Goal: Task Accomplishment & Management: Use online tool/utility

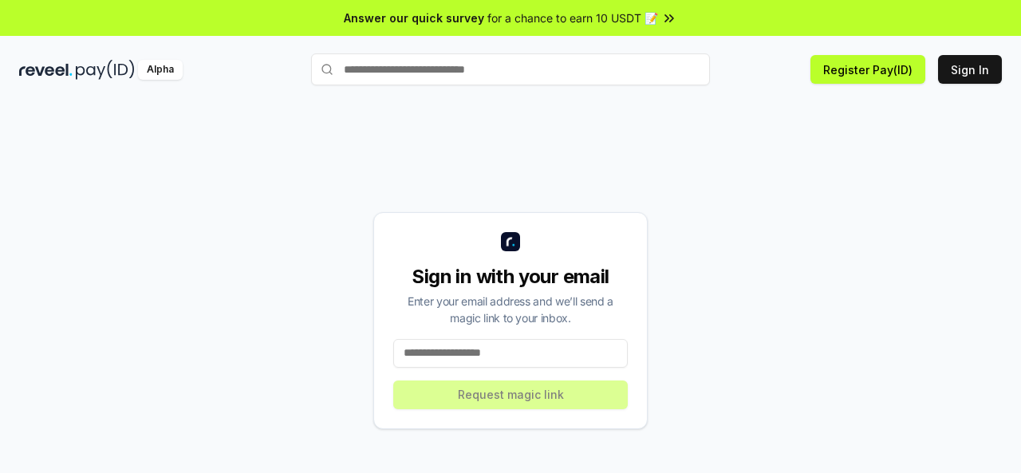
click at [541, 355] on input at bounding box center [510, 353] width 234 height 29
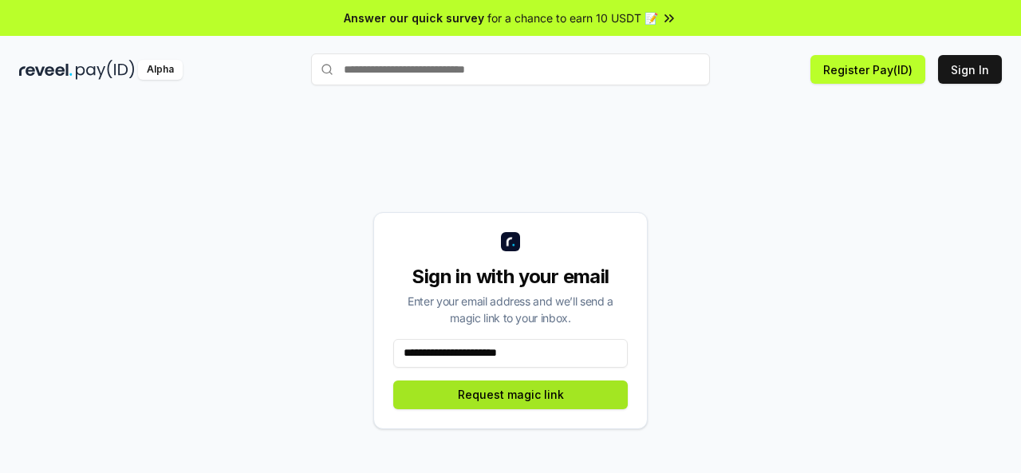
type input "**********"
click at [589, 401] on button "Request magic link" at bounding box center [510, 394] width 234 height 29
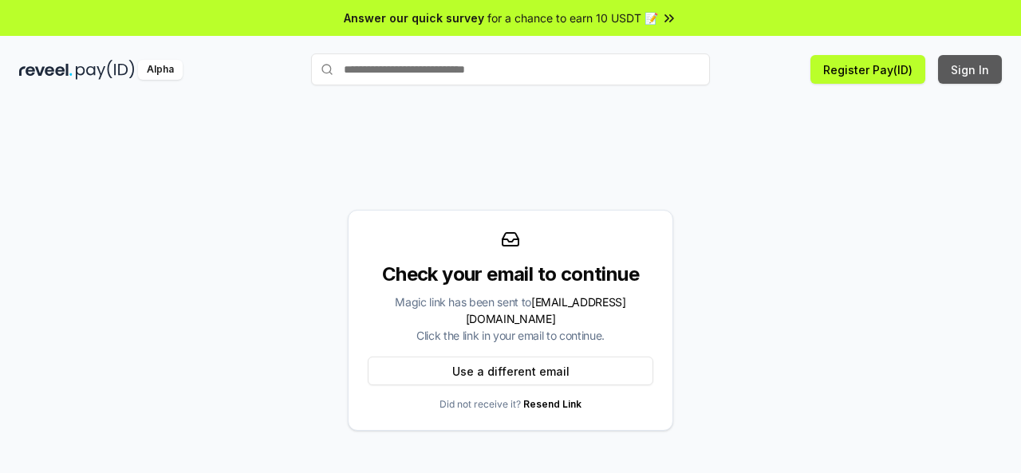
click at [962, 61] on button "Sign In" at bounding box center [970, 69] width 64 height 29
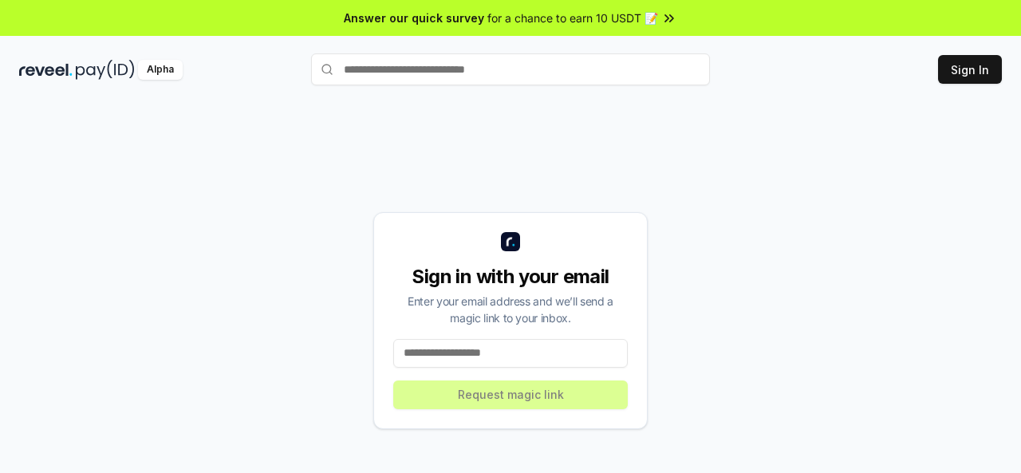
click at [539, 355] on input at bounding box center [510, 353] width 234 height 29
paste input "**********"
type input "**********"
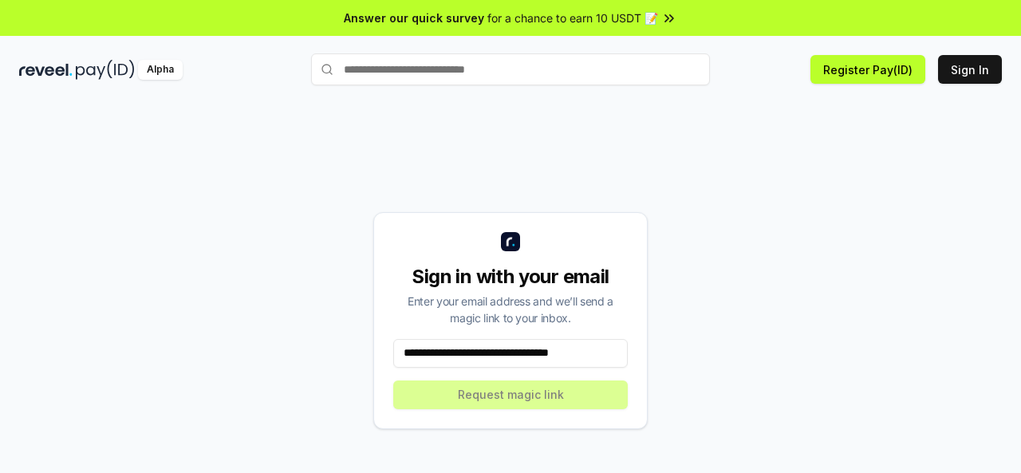
click at [577, 347] on input "**********" at bounding box center [510, 353] width 234 height 29
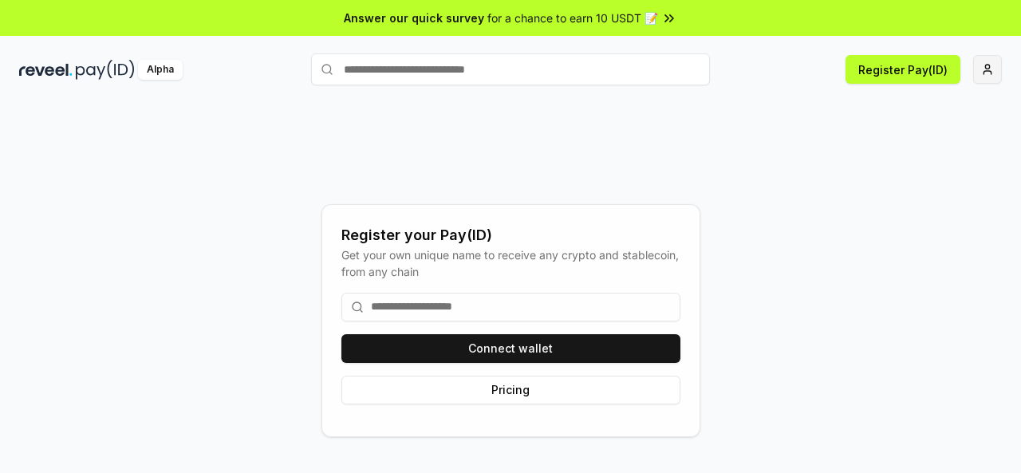
click at [994, 73] on html "Answer our quick survey for a chance to earn 10 USDT 📝 Alpha Register Pay(ID) R…" at bounding box center [510, 236] width 1021 height 473
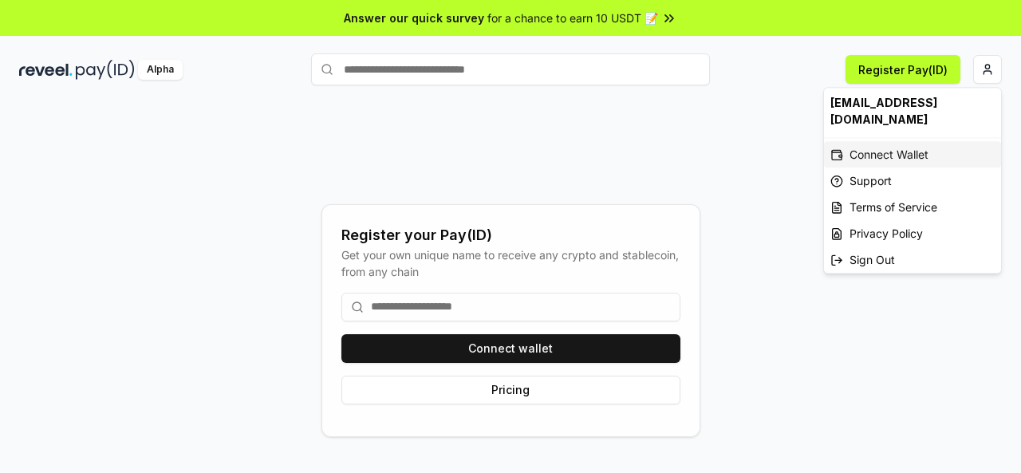
click at [911, 141] on div "Connect Wallet" at bounding box center [912, 154] width 177 height 26
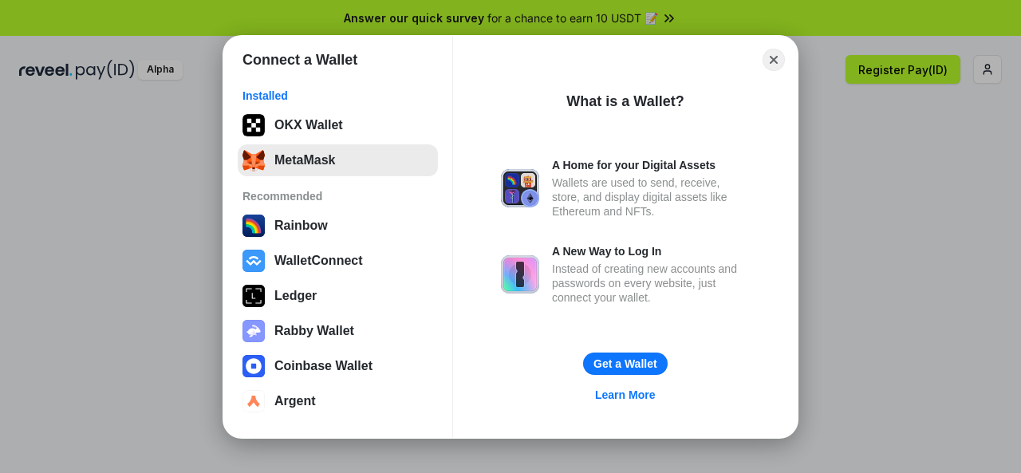
click at [325, 167] on button "MetaMask" at bounding box center [338, 160] width 200 height 32
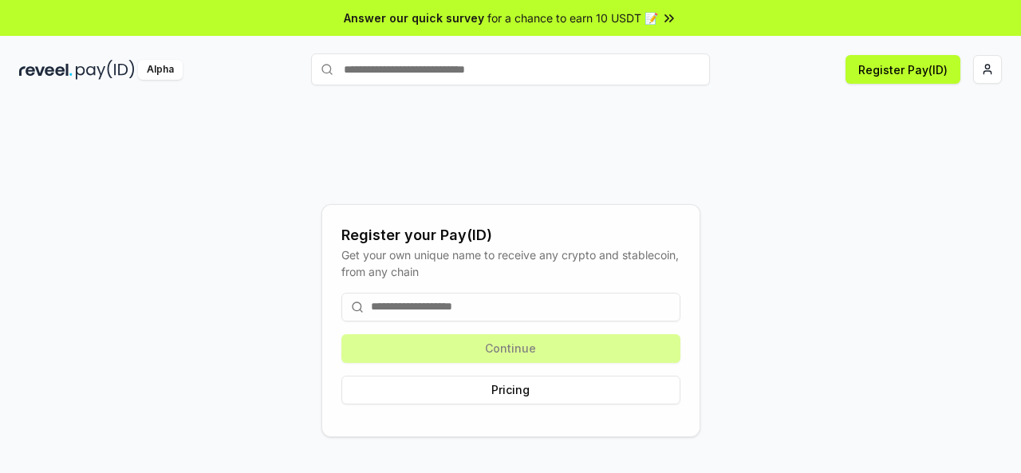
click at [451, 303] on input at bounding box center [510, 307] width 339 height 29
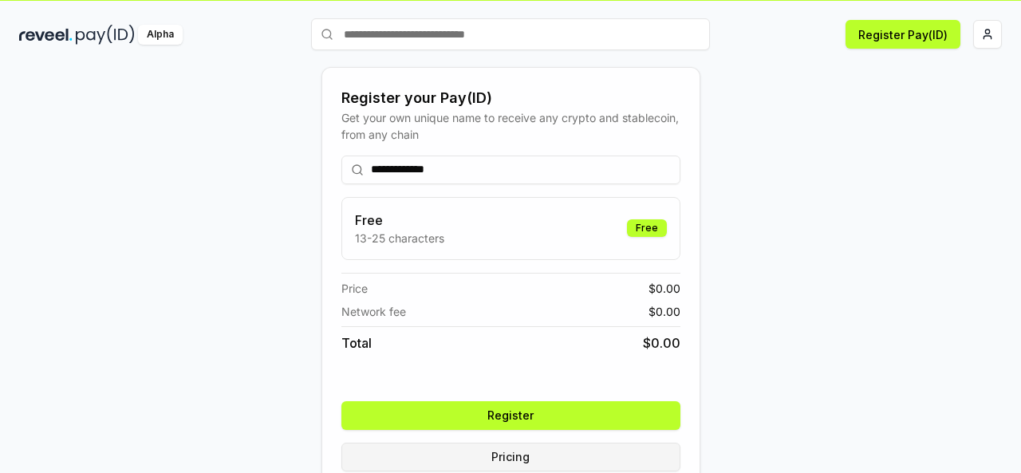
scroll to position [65, 0]
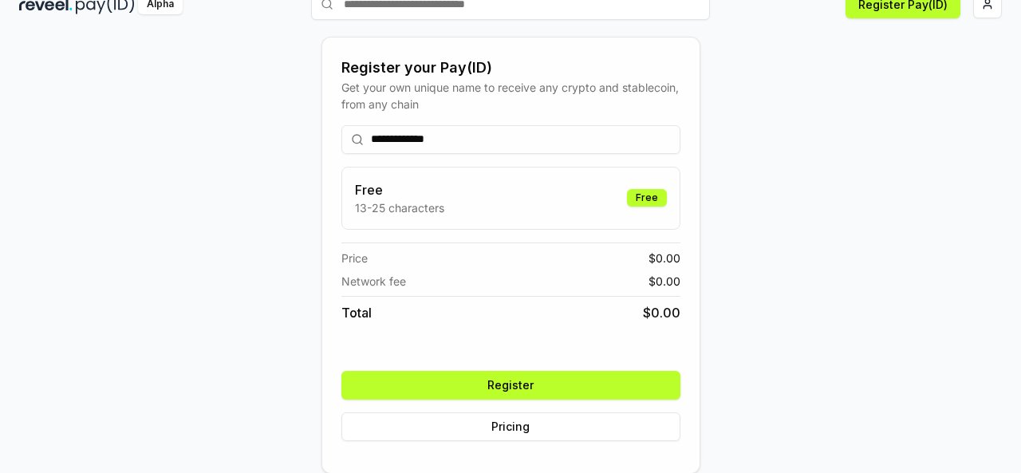
type input "**********"
click at [549, 385] on button "Register" at bounding box center [510, 385] width 339 height 29
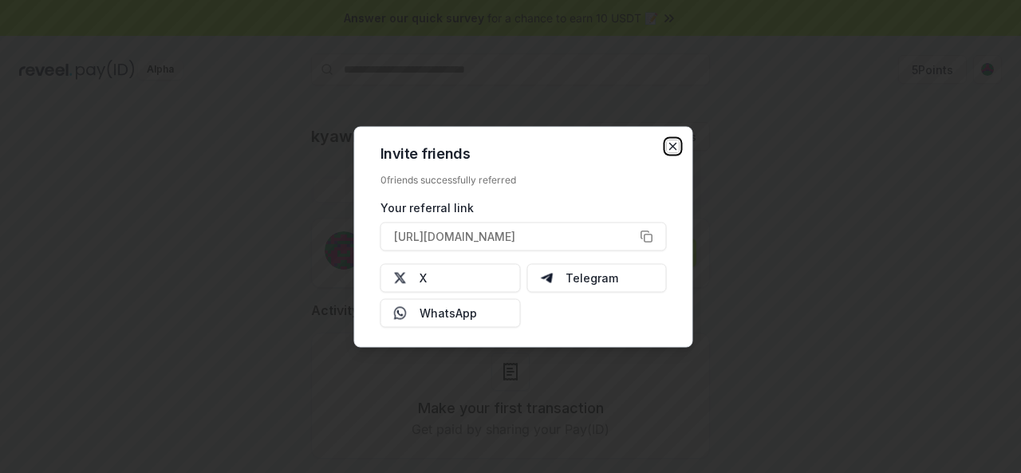
click at [674, 140] on icon "button" at bounding box center [673, 146] width 13 height 13
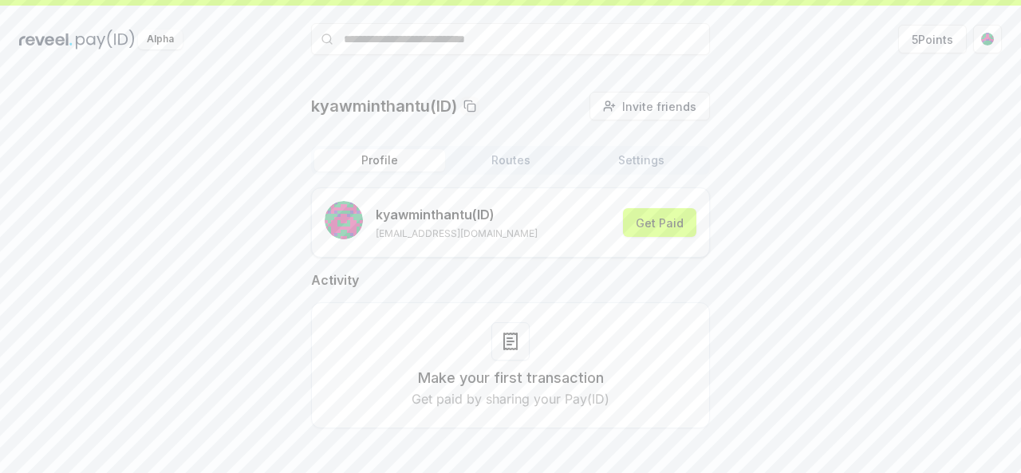
scroll to position [45, 0]
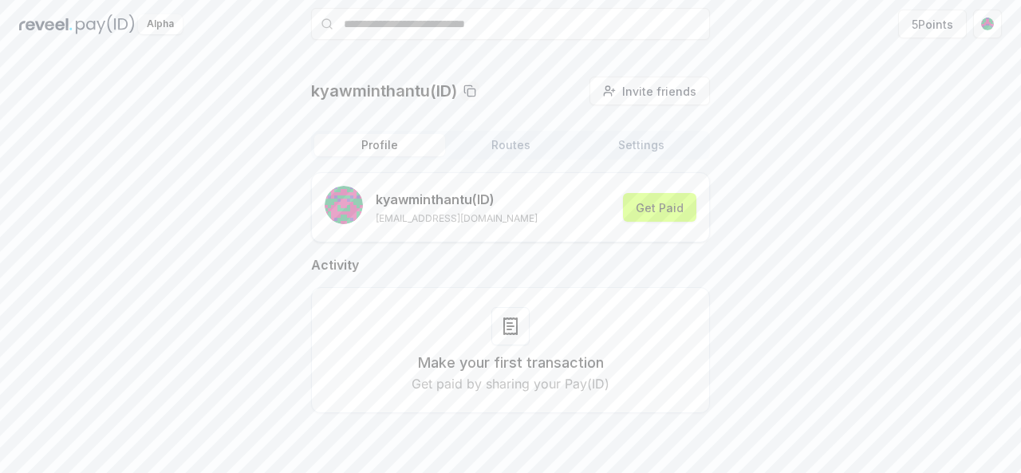
click at [485, 380] on p "Get paid by sharing your Pay(ID)" at bounding box center [510, 383] width 198 height 19
click at [499, 141] on button "Routes" at bounding box center [510, 145] width 131 height 22
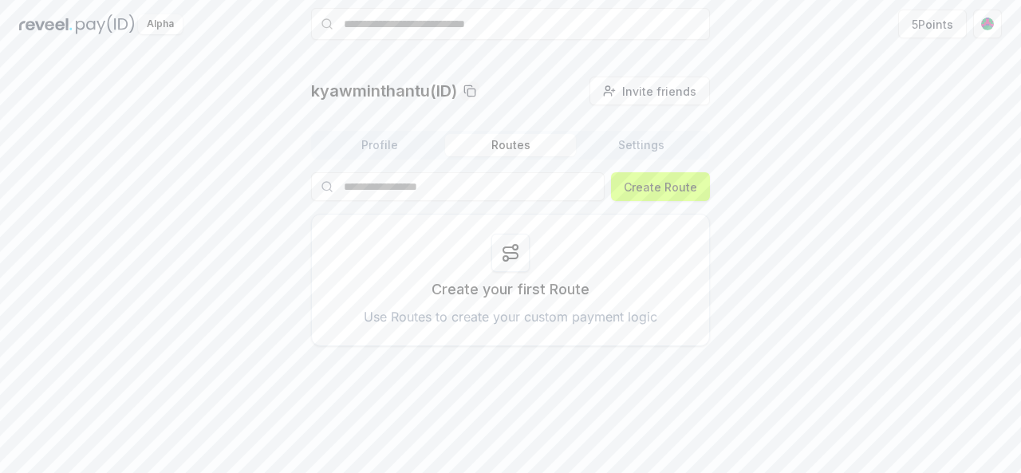
click at [630, 141] on button "Settings" at bounding box center [641, 145] width 131 height 22
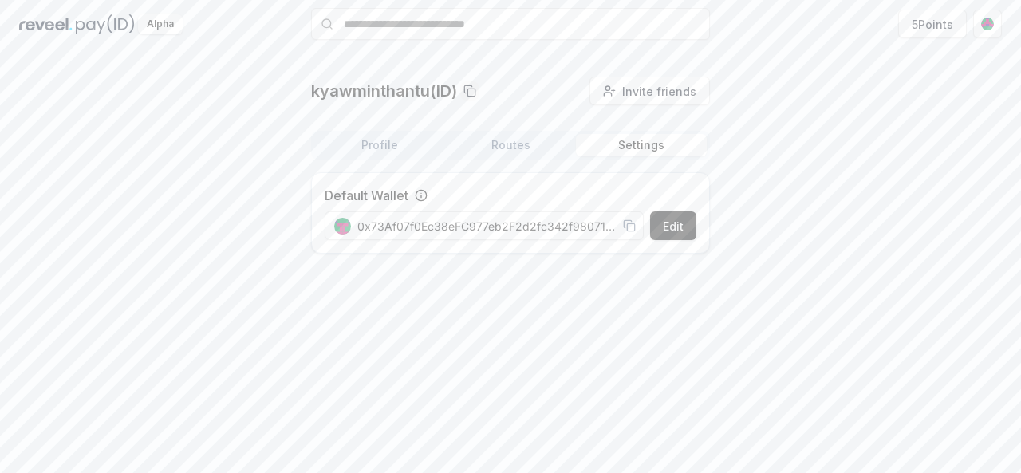
click at [531, 133] on div "Profile Routes Settings" at bounding box center [510, 145] width 399 height 29
click at [526, 152] on button "Routes" at bounding box center [510, 145] width 131 height 22
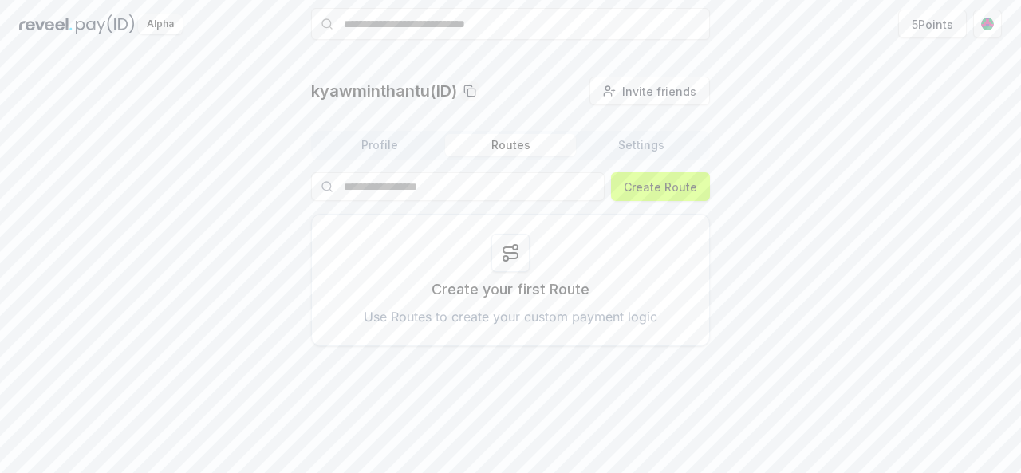
click at [510, 304] on div "Create your first Route Use Routes to create your custom payment logic" at bounding box center [510, 280] width 399 height 132
click at [662, 185] on button "Create Route" at bounding box center [660, 186] width 99 height 29
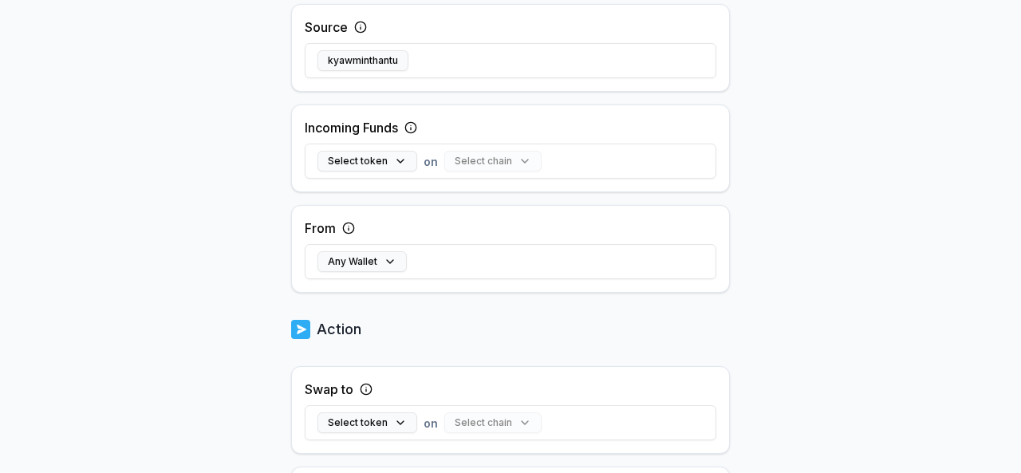
scroll to position [399, 0]
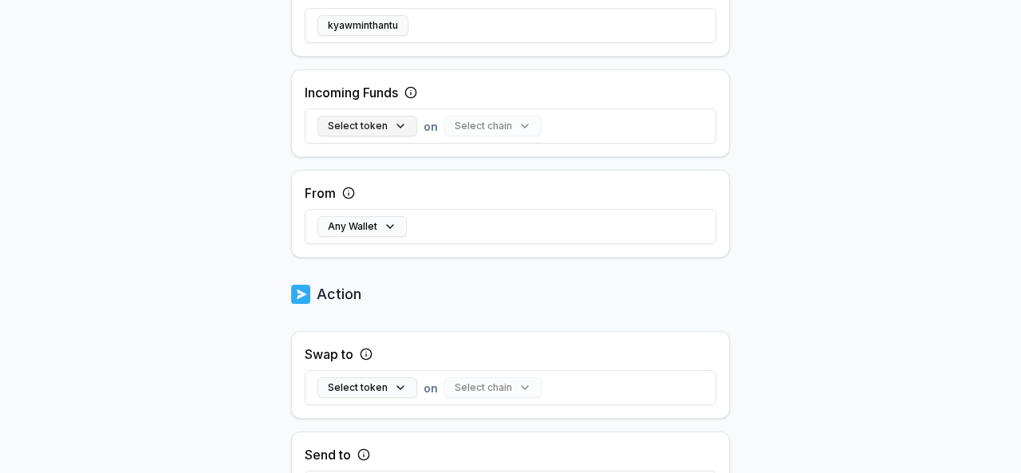
click at [372, 121] on button "Select token" at bounding box center [367, 126] width 100 height 21
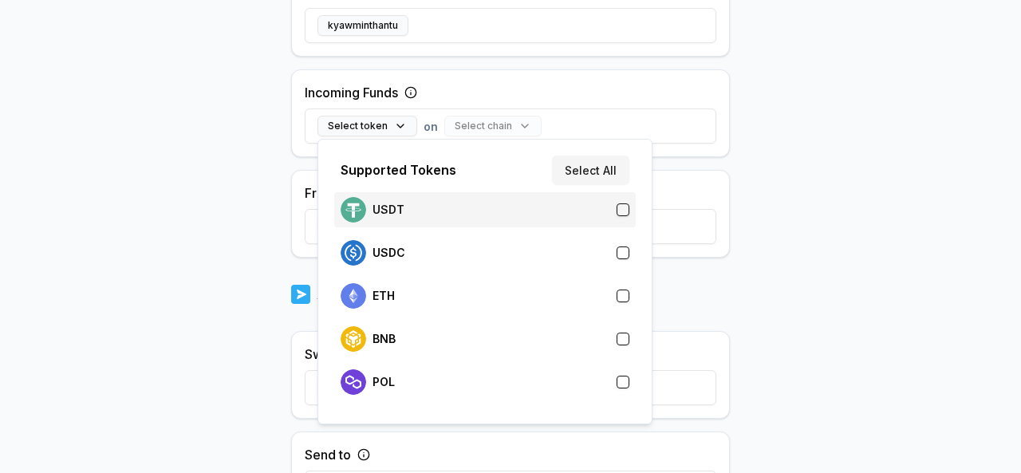
click at [437, 213] on div "USDT" at bounding box center [485, 210] width 289 height 26
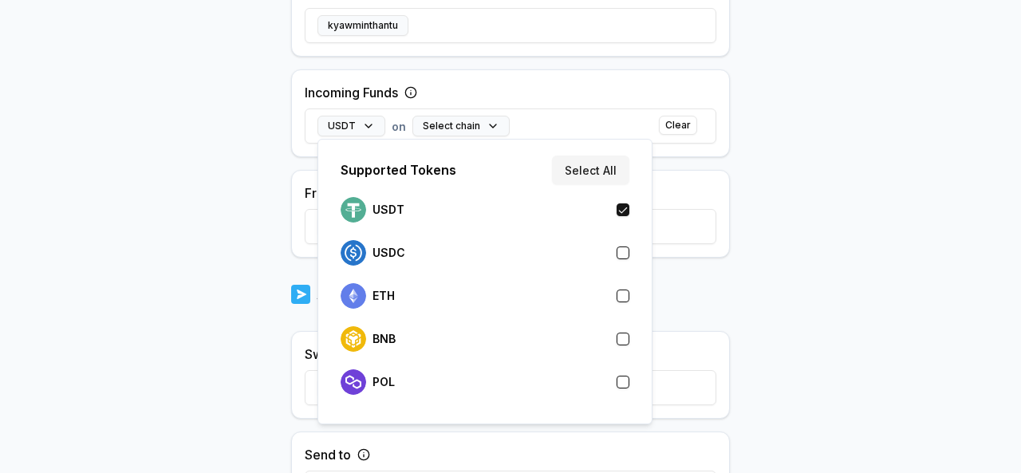
click at [753, 152] on body "Answer our quick survey for a chance to earn 10 USDT 📝 Alpha 5 Points Back Crea…" at bounding box center [510, 236] width 1021 height 473
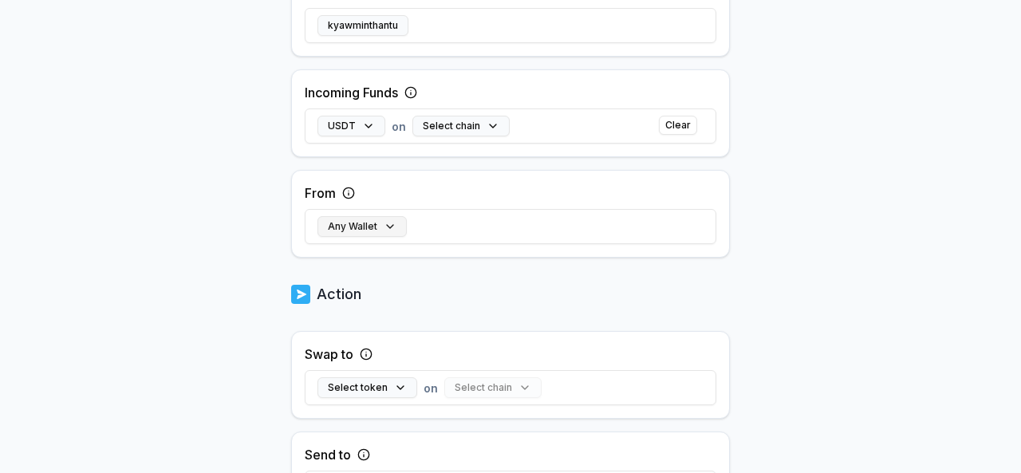
click at [394, 234] on button "Any Wallet" at bounding box center [361, 226] width 89 height 21
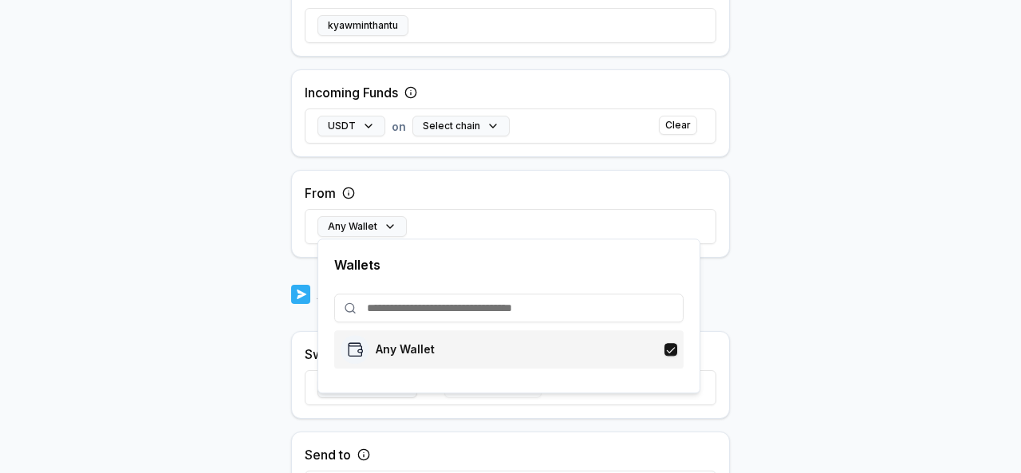
click at [433, 349] on div "Any Wallet" at bounding box center [509, 349] width 337 height 29
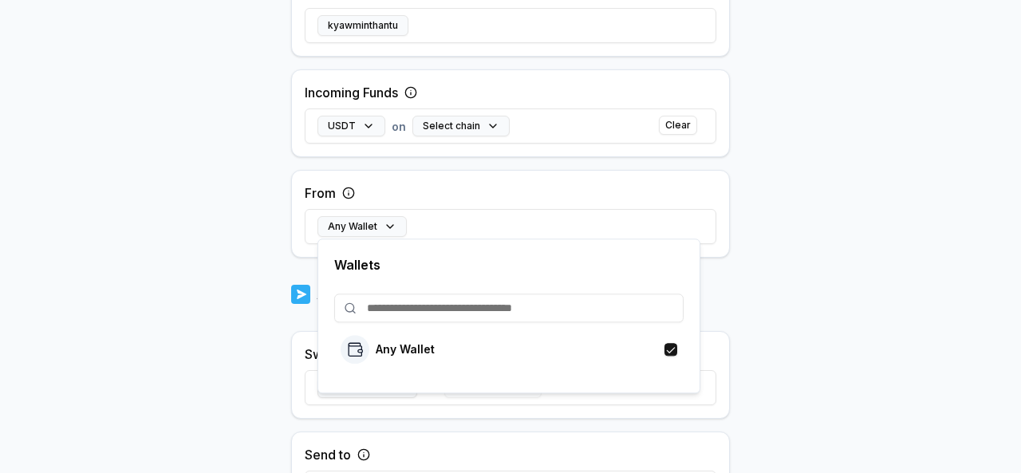
click at [906, 258] on body "Answer our quick survey for a chance to earn 10 USDT 📝 Alpha 5 Points Back Crea…" at bounding box center [510, 236] width 1021 height 473
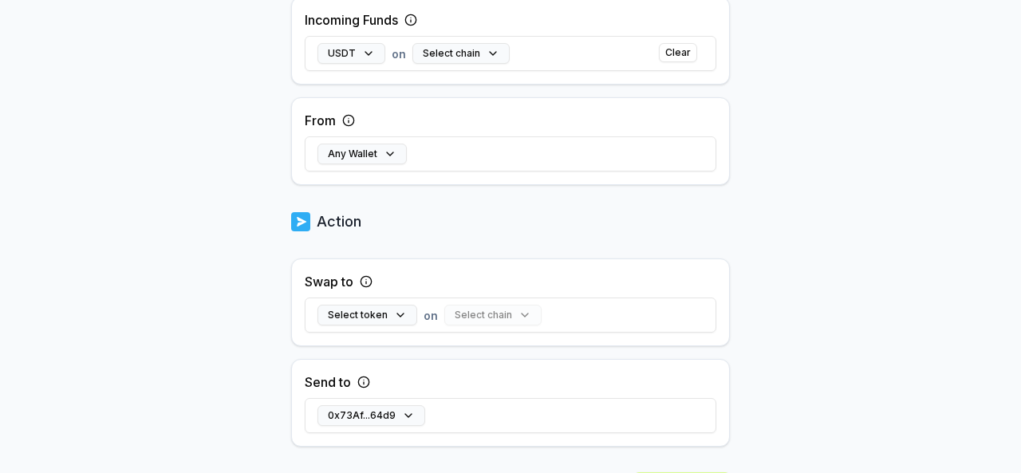
scroll to position [552, 0]
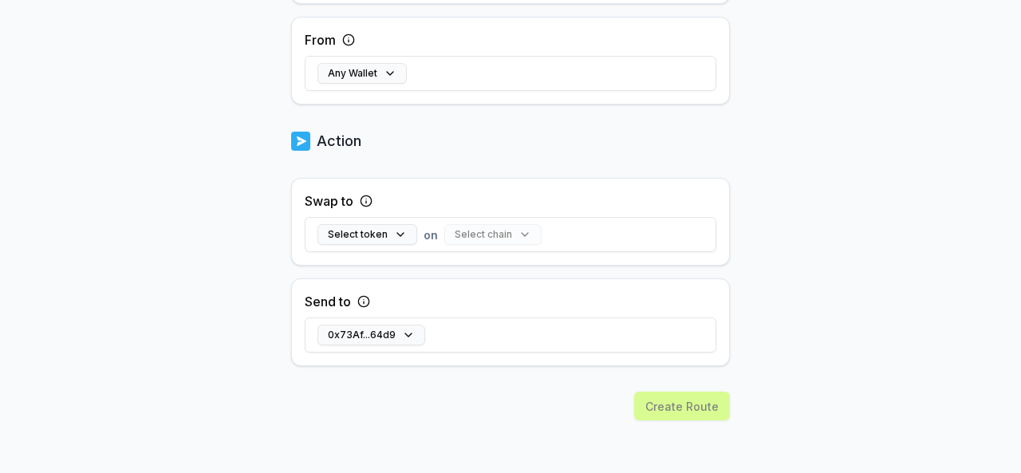
click at [400, 345] on div "0x73Af...64d9" at bounding box center [510, 335] width 411 height 46
click at [402, 227] on button "Select token" at bounding box center [367, 234] width 100 height 21
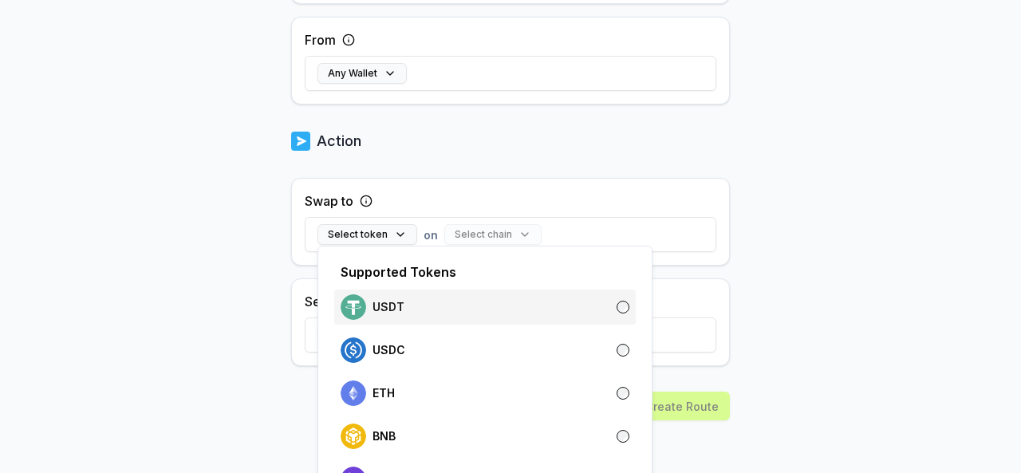
click at [501, 294] on div "USDT" at bounding box center [485, 307] width 289 height 26
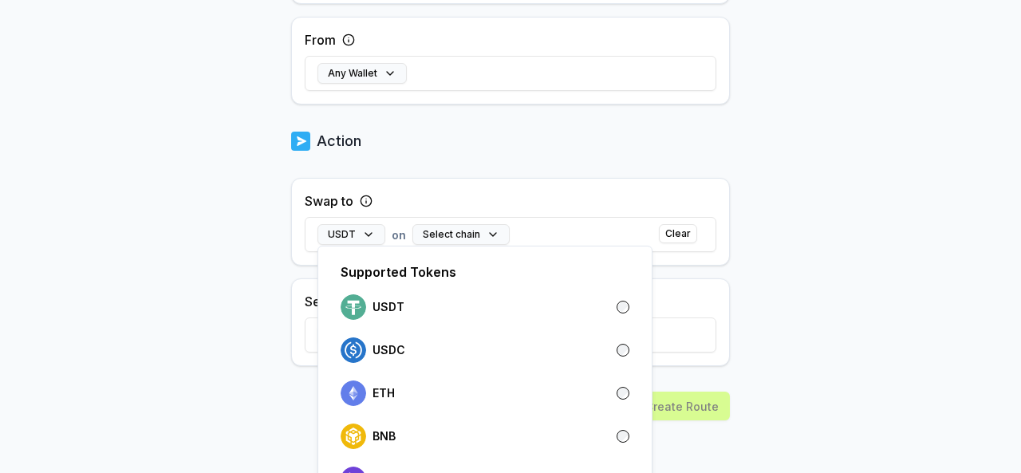
click at [732, 281] on body "Answer our quick survey for a chance to earn 10 USDT 📝 Alpha 5 Points Back Crea…" at bounding box center [510, 236] width 1021 height 473
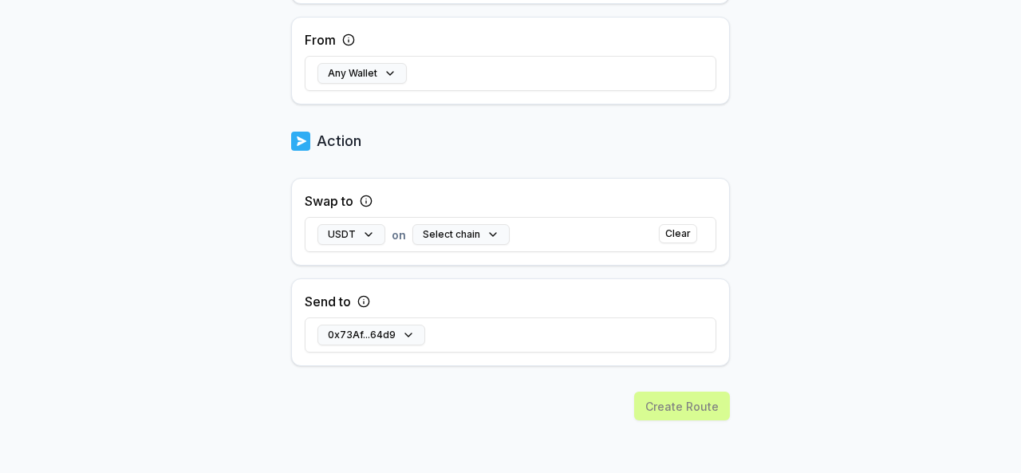
click at [695, 409] on div "Create Route" at bounding box center [510, 434] width 439 height 85
click at [401, 334] on button "0x73Af...64d9" at bounding box center [371, 335] width 108 height 21
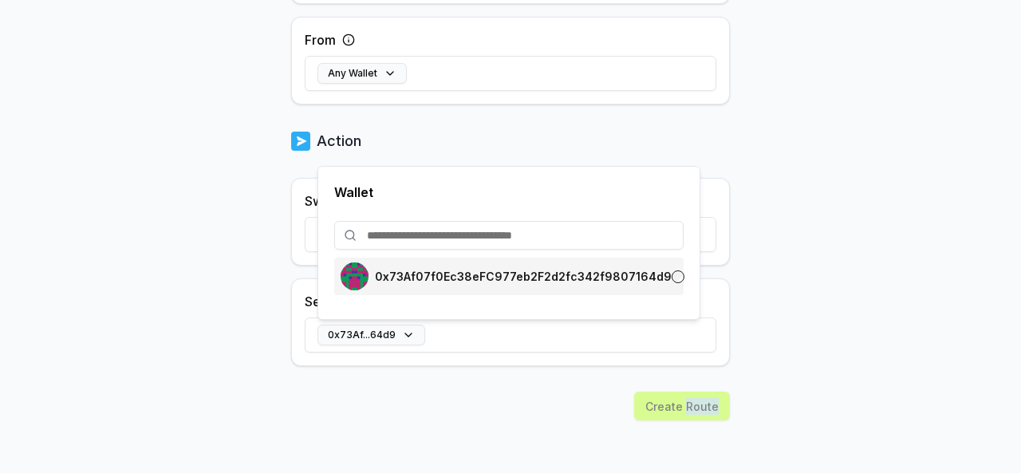
click at [413, 264] on div "0x73Af07f0Ec38eFC977eb2F2d2fc342f9807164d9" at bounding box center [506, 276] width 331 height 28
click at [456, 400] on div "Create Route" at bounding box center [510, 434] width 439 height 85
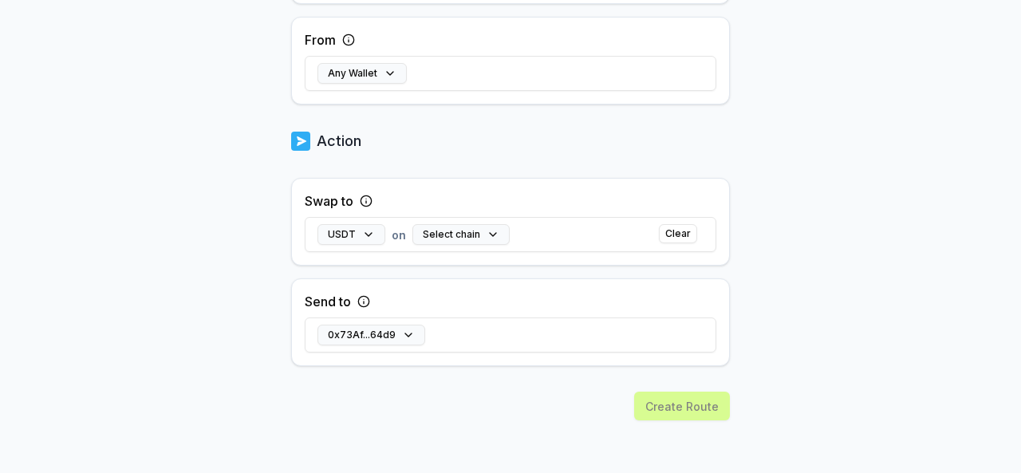
click at [663, 412] on div "Create Route" at bounding box center [510, 434] width 439 height 85
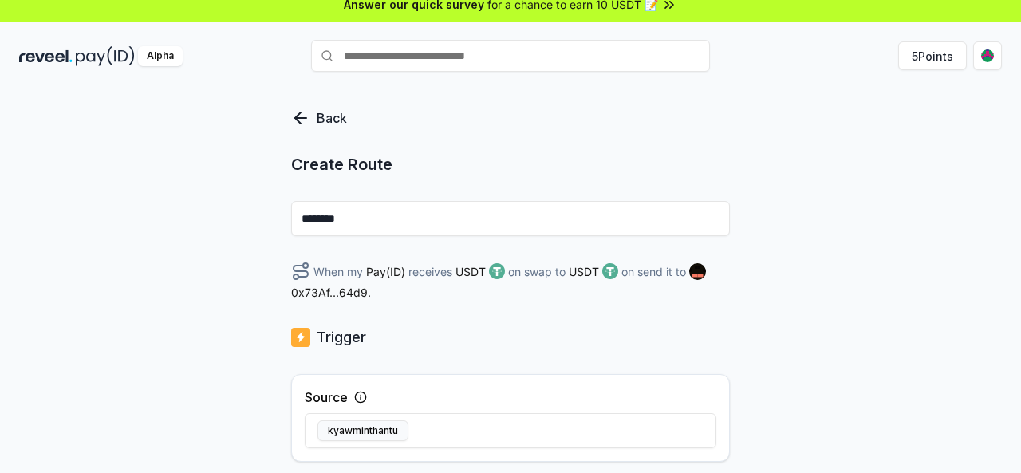
scroll to position [0, 0]
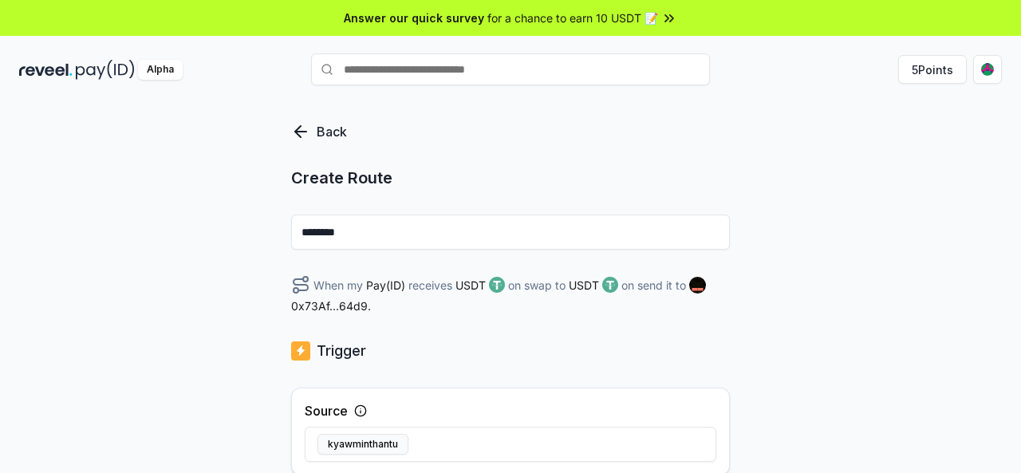
click at [297, 227] on input "********" at bounding box center [510, 232] width 439 height 35
click at [302, 133] on icon at bounding box center [300, 131] width 19 height 19
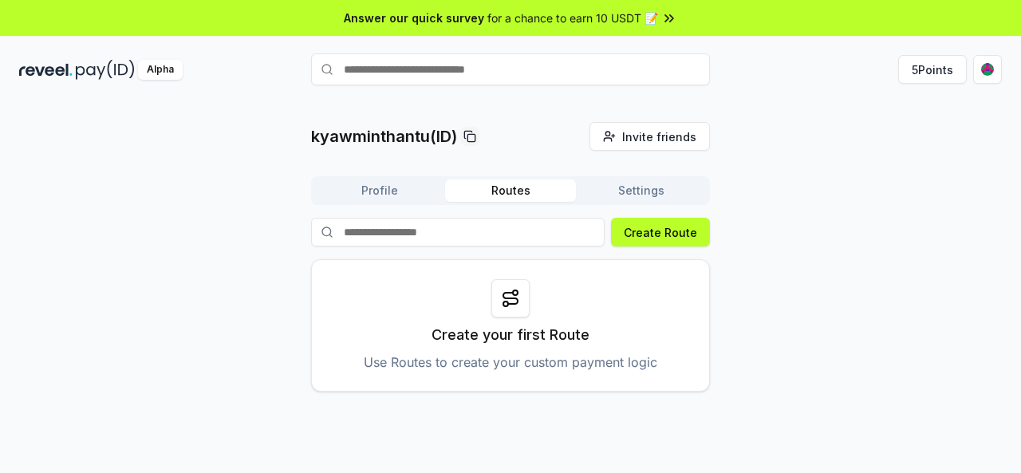
click at [653, 22] on span "for a chance to earn 10 USDT 📝" at bounding box center [572, 18] width 171 height 17
click at [172, 69] on div "Alpha" at bounding box center [160, 70] width 45 height 20
